Goal: Check status

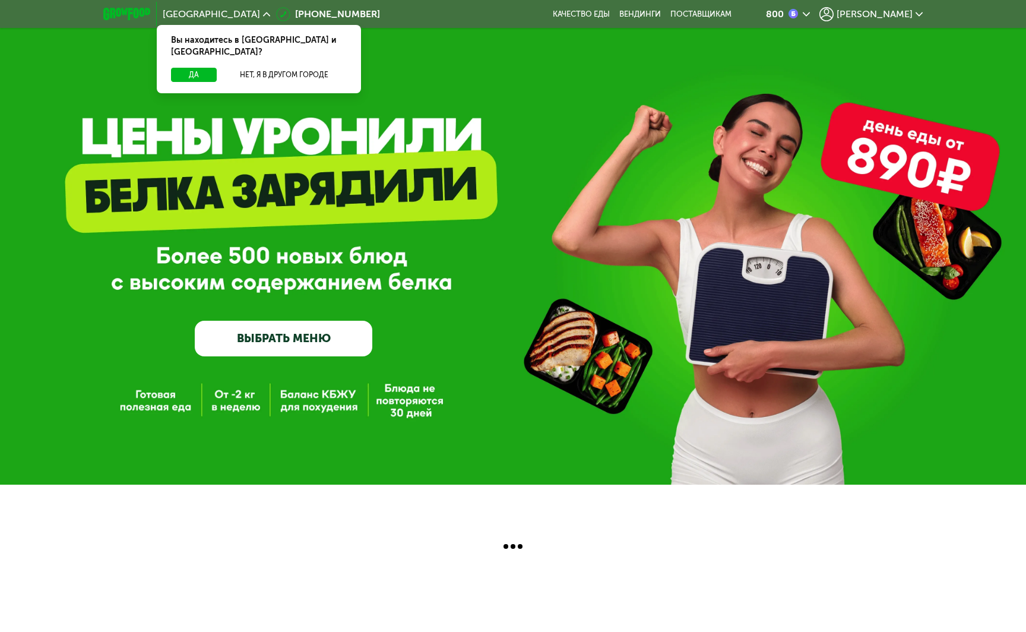
click at [533, 10] on span "[PERSON_NAME]" at bounding box center [875, 13] width 76 height 9
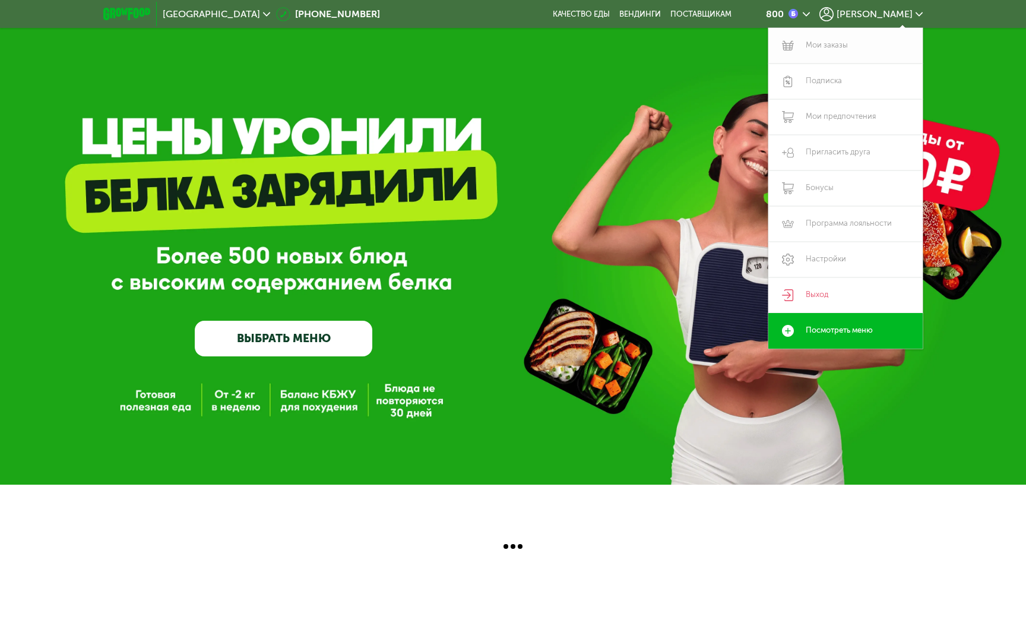
click at [533, 45] on link "Мои заказы" at bounding box center [845, 46] width 154 height 36
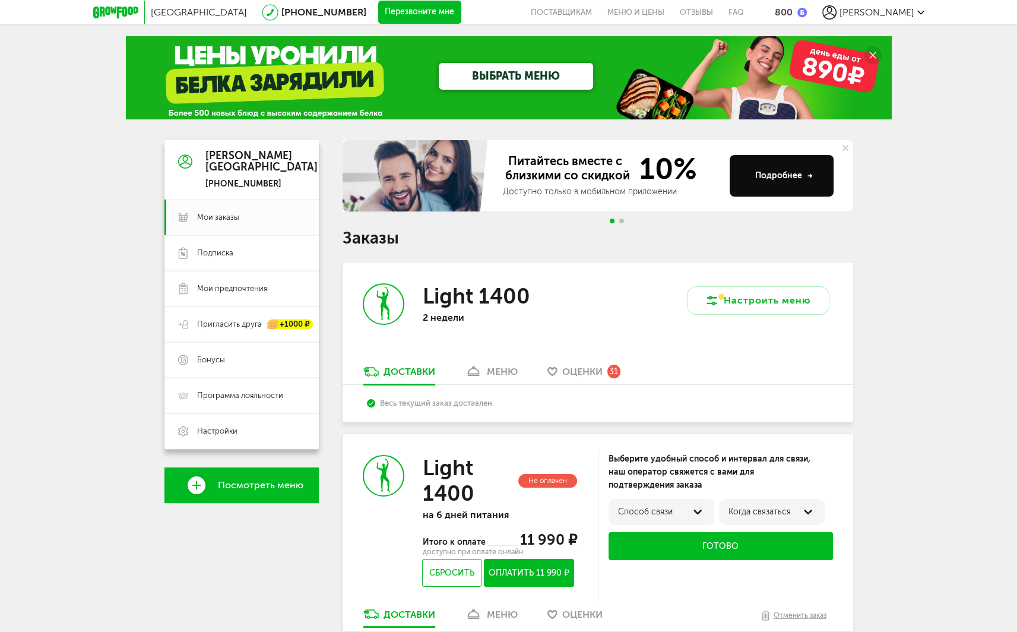
click at [509, 378] on link "меню" at bounding box center [491, 374] width 65 height 19
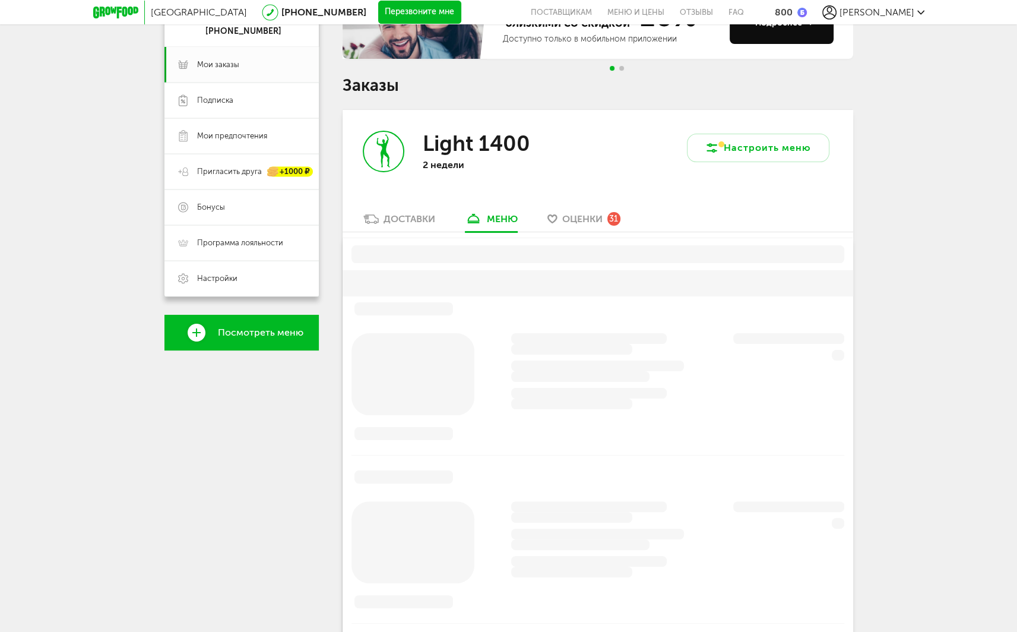
scroll to position [233, 0]
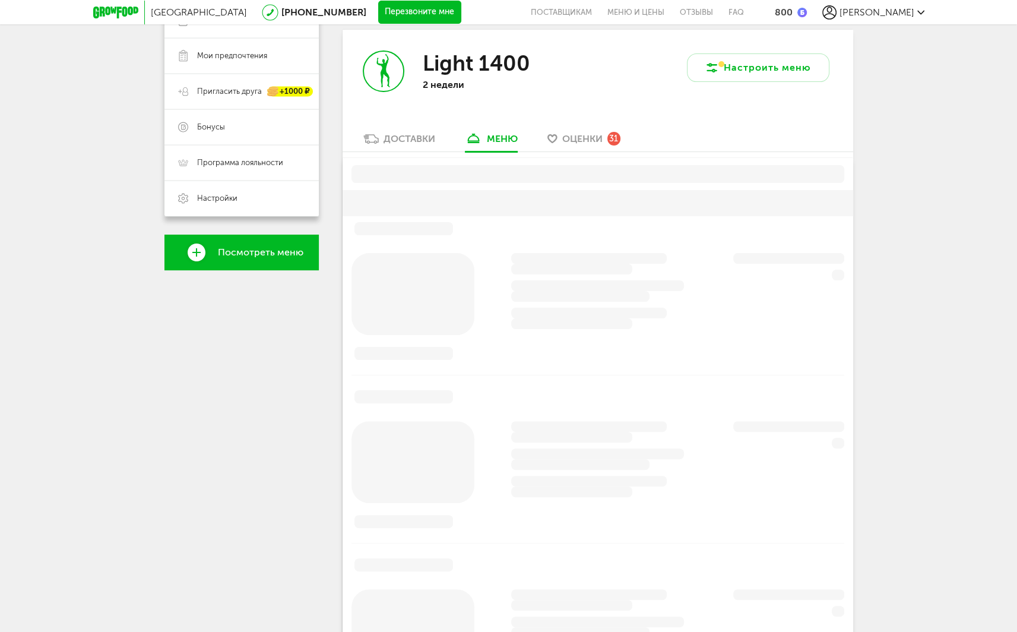
click at [420, 132] on link "Доставки" at bounding box center [399, 141] width 84 height 19
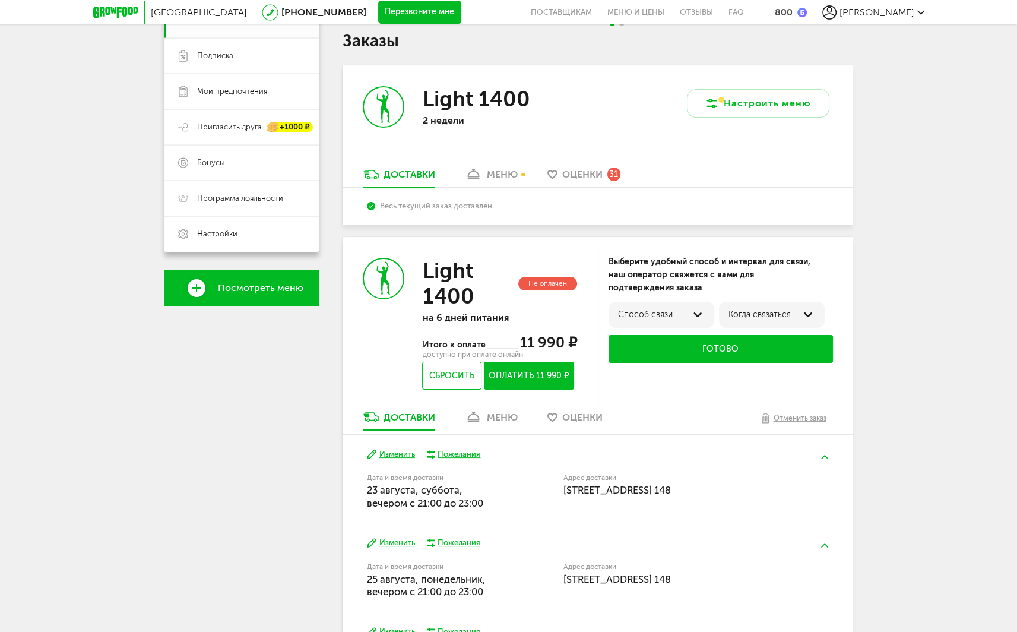
scroll to position [89, 0]
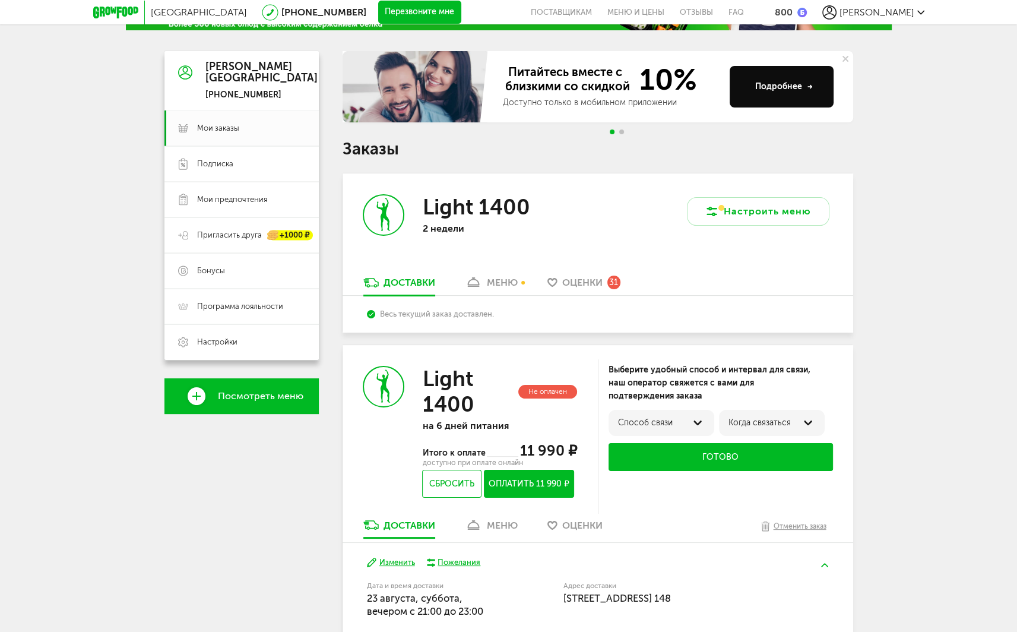
click at [481, 279] on icon at bounding box center [473, 282] width 17 height 10
